Goal: Transaction & Acquisition: Purchase product/service

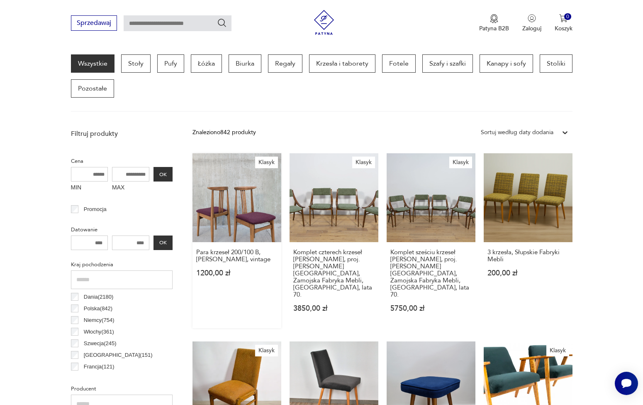
click at [246, 218] on link "Klasyk Para krzeseł 200/100 B, [PERSON_NAME], vintage 1200,00 zł" at bounding box center [237, 240] width 89 height 175
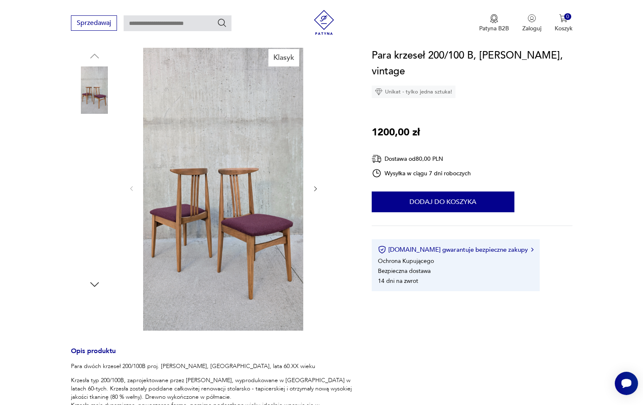
scroll to position [83, 0]
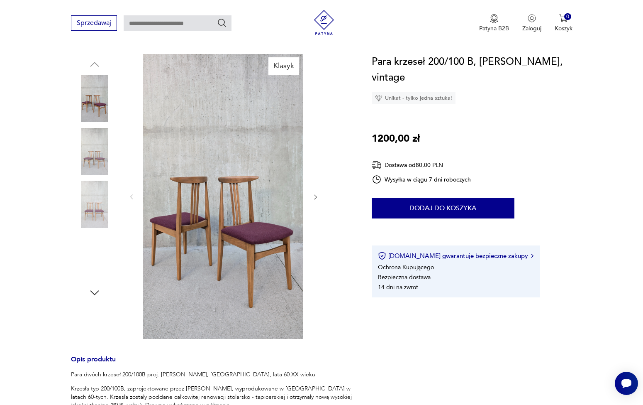
click at [316, 196] on icon "button" at bounding box center [315, 196] width 7 height 7
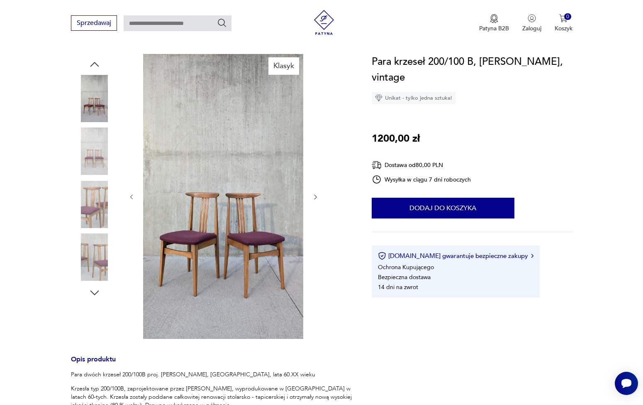
click at [316, 196] on icon "button" at bounding box center [315, 196] width 7 height 7
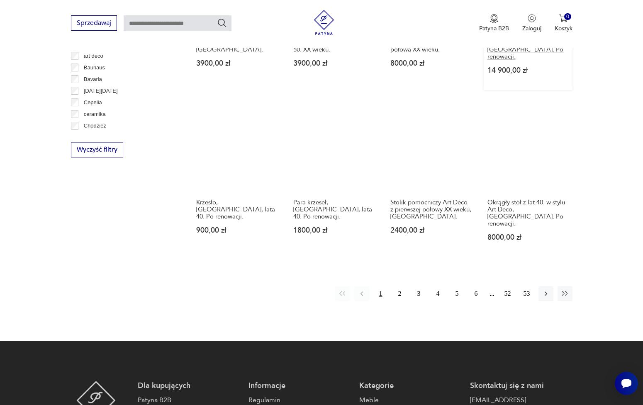
scroll to position [801, 0]
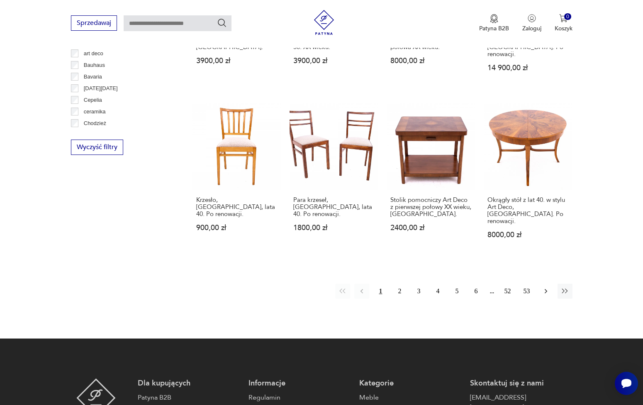
click at [549, 287] on icon "button" at bounding box center [546, 291] width 8 height 8
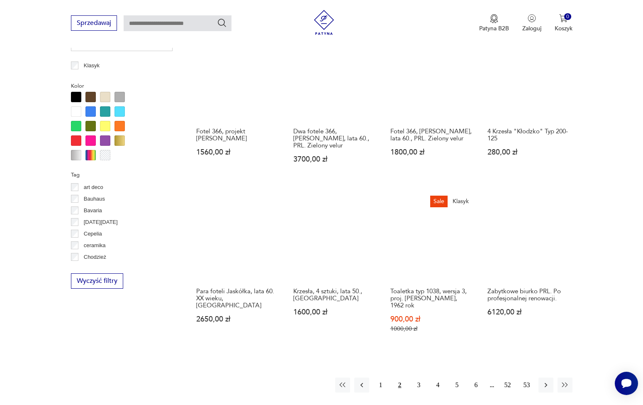
scroll to position [801, 0]
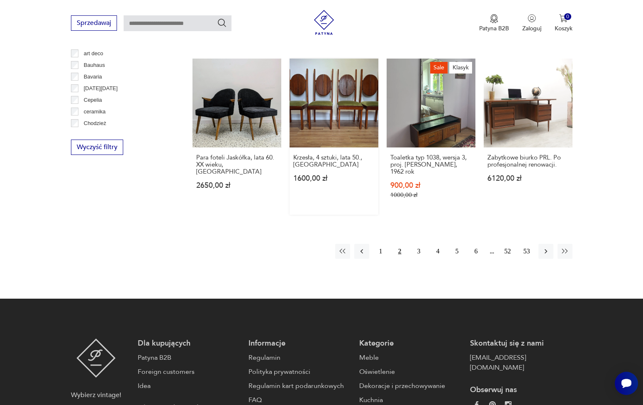
click at [331, 102] on link "Krzesła, 4 sztuki, lata 50., [GEOGRAPHIC_DATA] 1600,00 zł" at bounding box center [334, 137] width 89 height 156
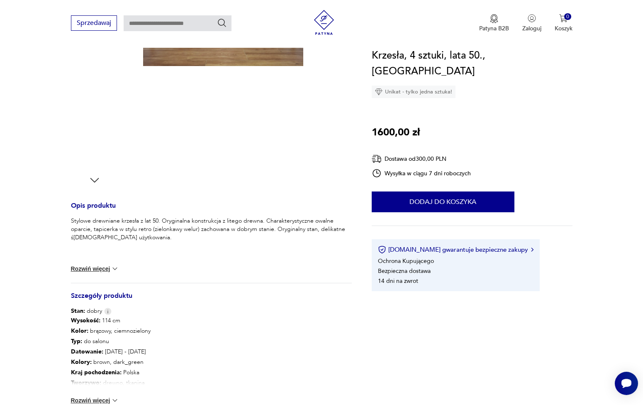
scroll to position [207, 0]
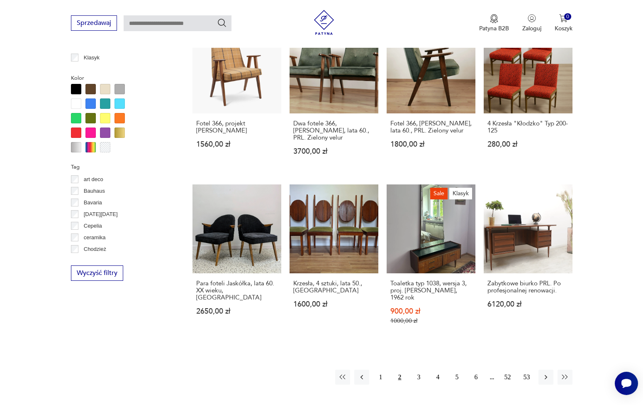
scroll to position [626, 0]
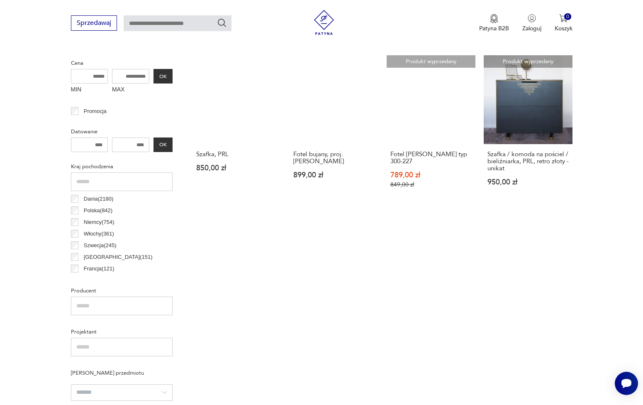
scroll to position [303, 0]
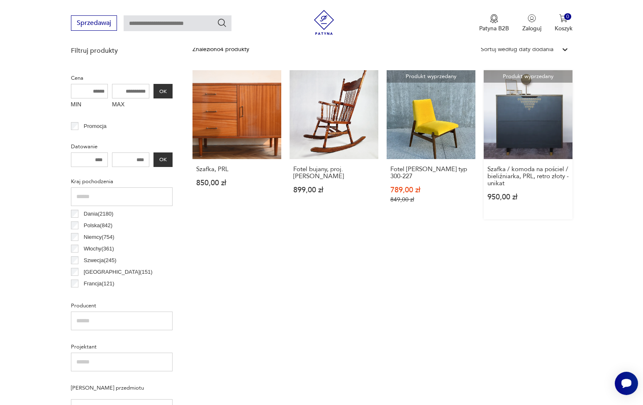
click at [534, 120] on link "Produkt wyprzedany Szafka / komoda na pościel / bieliźniarka, PRL, retro złoty …" at bounding box center [528, 144] width 89 height 149
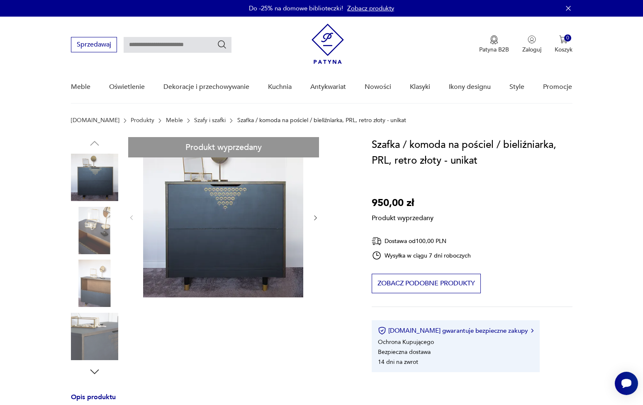
click at [315, 214] on div "Produkt wyprzedany Opis produktu Przedmiotem sprzedaży jest oryginalna bieliźni…" at bounding box center [211, 403] width 281 height 533
click at [315, 217] on div "Produkt wyprzedany Opis produktu Przedmiotem sprzedaży jest oryginalna bieliźni…" at bounding box center [211, 403] width 281 height 533
click at [314, 218] on div "Produkt wyprzedany Opis produktu Przedmiotem sprzedaży jest oryginalna bieliźni…" at bounding box center [211, 403] width 281 height 533
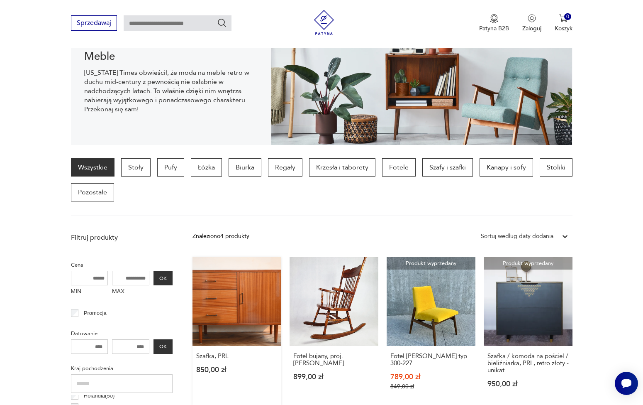
scroll to position [96, 0]
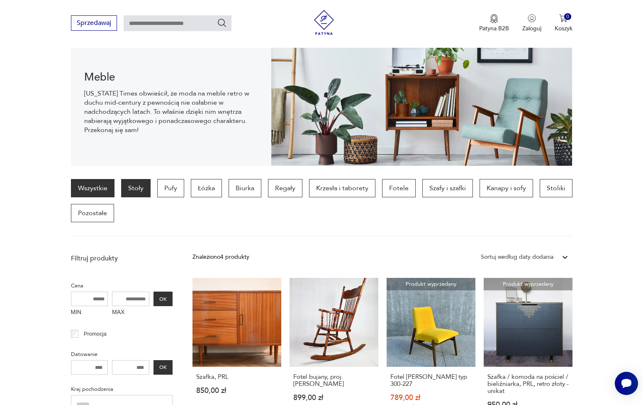
click at [136, 186] on p "Stoły" at bounding box center [135, 188] width 29 height 18
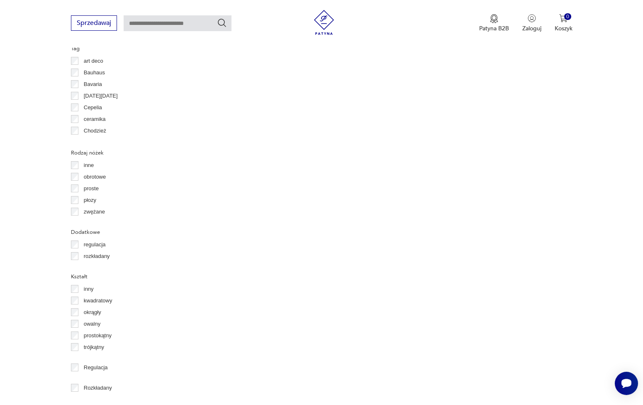
scroll to position [843, 0]
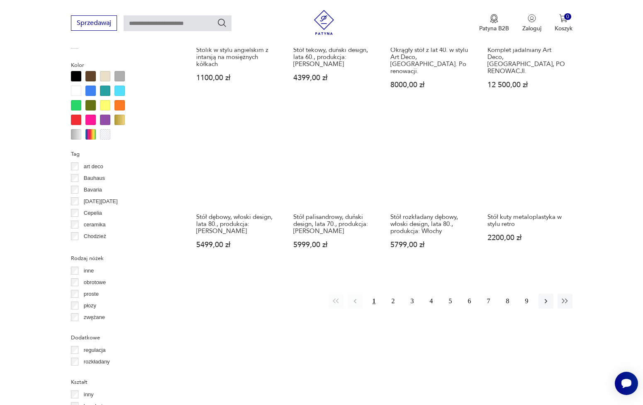
scroll to position [801, 0]
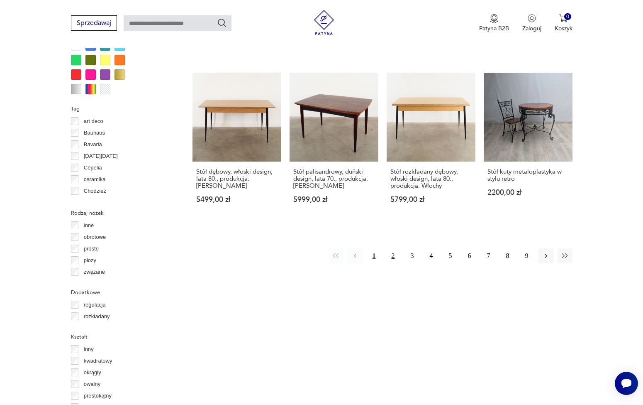
click at [394, 248] on button "2" at bounding box center [393, 255] width 15 height 15
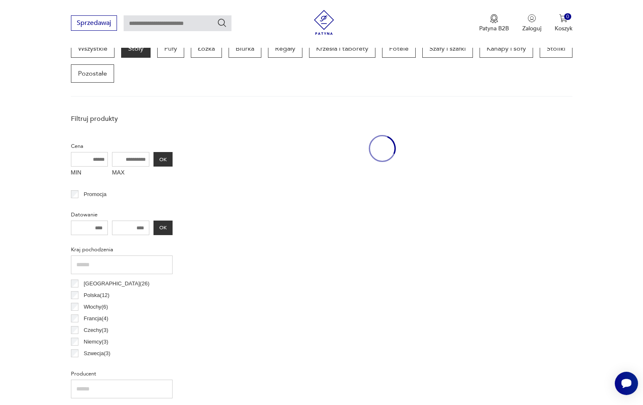
scroll to position [220, 0]
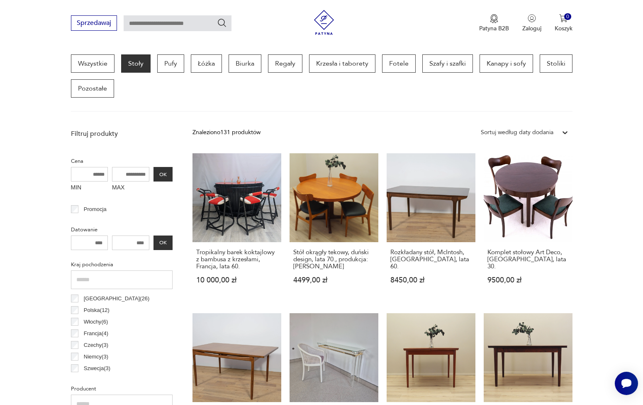
drag, startPoint x: 120, startPoint y: 173, endPoint x: 140, endPoint y: 173, distance: 19.5
click at [140, 173] on input "MAX" at bounding box center [130, 174] width 37 height 15
drag, startPoint x: 135, startPoint y: 173, endPoint x: 119, endPoint y: 173, distance: 15.8
click at [119, 173] on input "MAX" at bounding box center [130, 174] width 37 height 15
click at [125, 173] on input "MAX" at bounding box center [130, 174] width 37 height 15
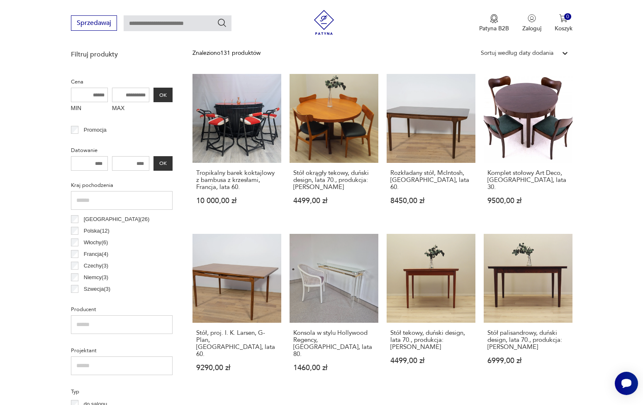
scroll to position [137, 0]
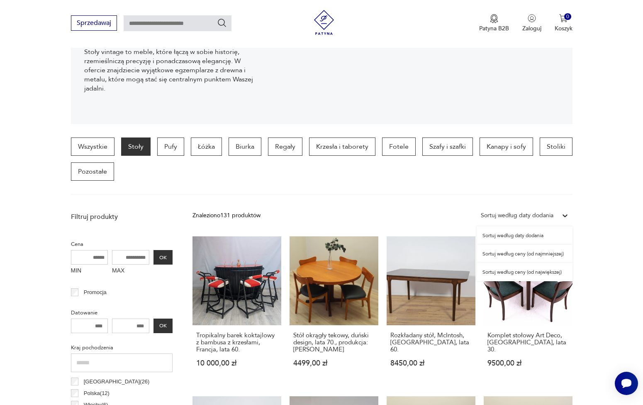
click at [562, 215] on icon at bounding box center [565, 215] width 8 height 8
click at [508, 254] on div "Sortuj według ceny (od najmniejszej)" at bounding box center [525, 253] width 96 height 18
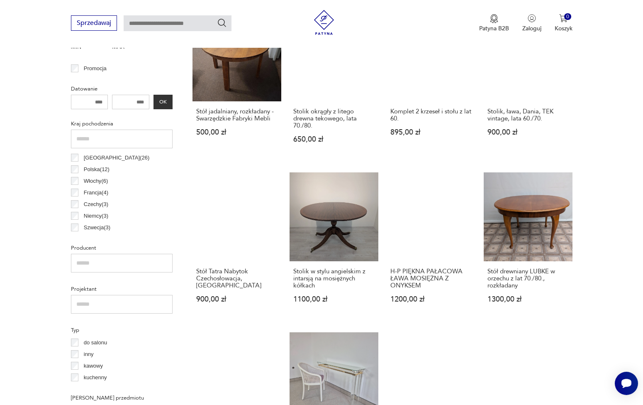
scroll to position [386, 0]
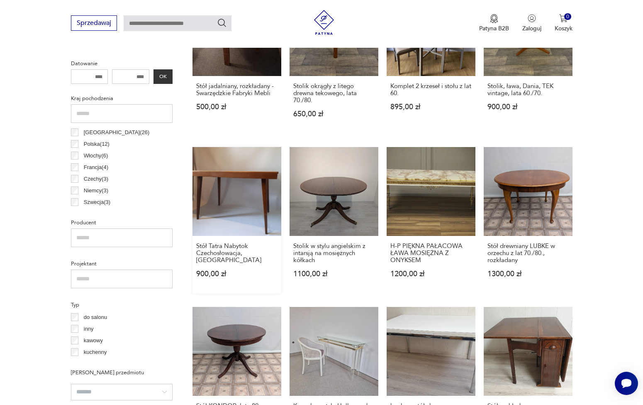
click at [228, 175] on link "Stół Tatra Nabytok Czechosłowacja, etykieta 900,00 zł" at bounding box center [237, 220] width 89 height 146
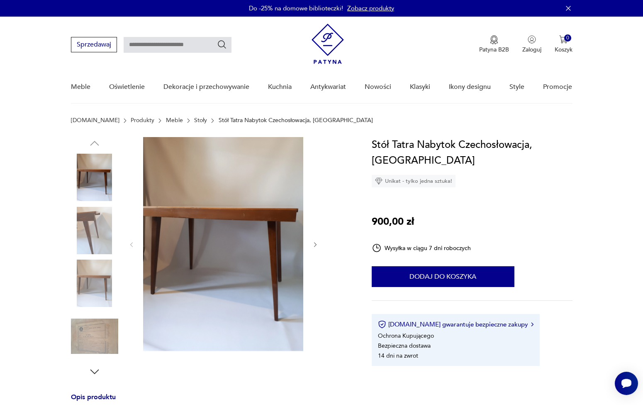
click at [317, 244] on icon "button" at bounding box center [315, 244] width 7 height 7
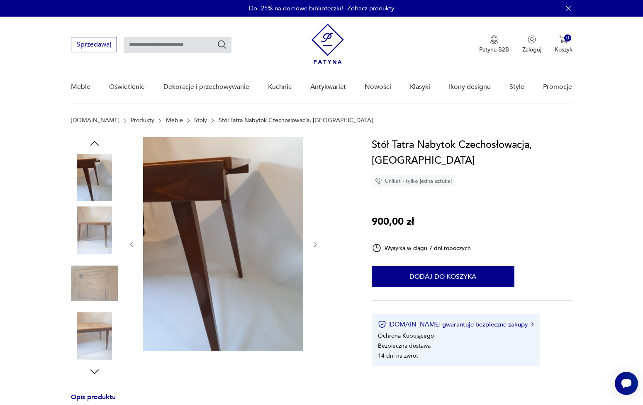
click at [317, 244] on icon "button" at bounding box center [315, 244] width 7 height 7
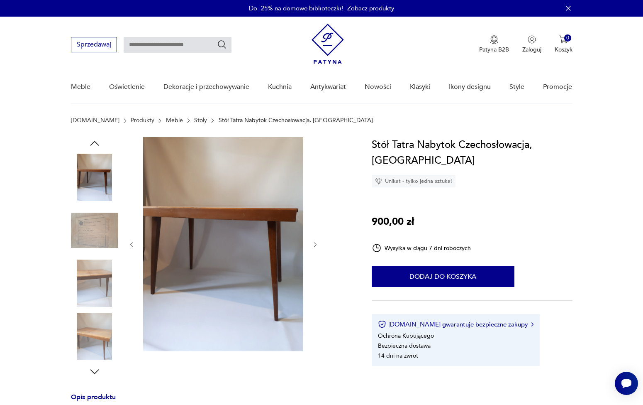
click at [314, 243] on icon "button" at bounding box center [315, 244] width 7 height 7
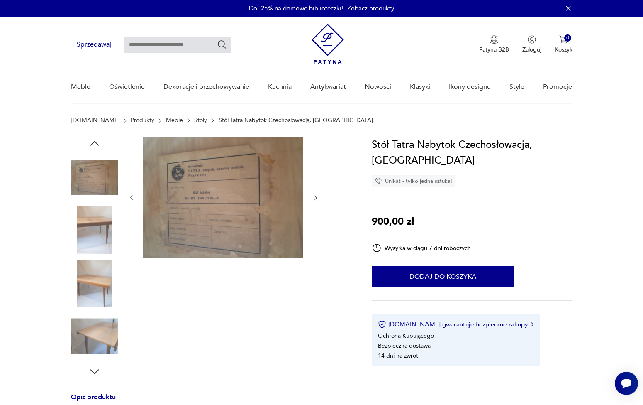
click at [314, 243] on div at bounding box center [223, 198] width 191 height 122
click at [312, 195] on icon "button" at bounding box center [315, 197] width 7 height 7
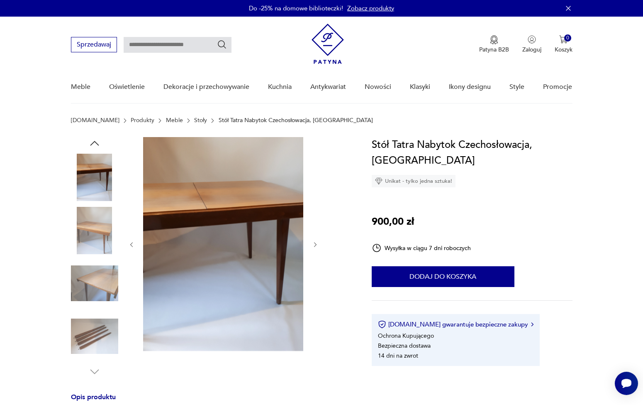
click at [315, 242] on icon "button" at bounding box center [315, 244] width 7 height 7
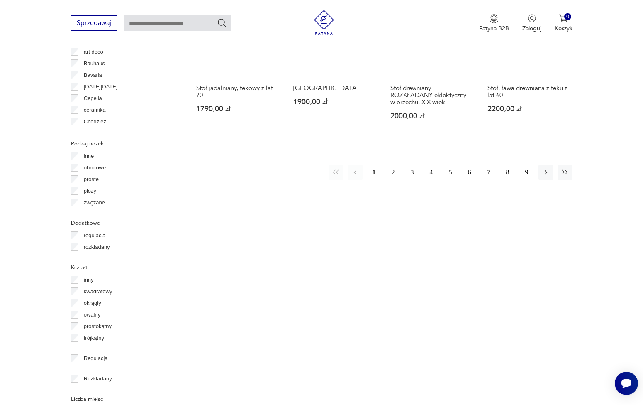
scroll to position [884, 0]
